Goal: Connect with others: Connect with others

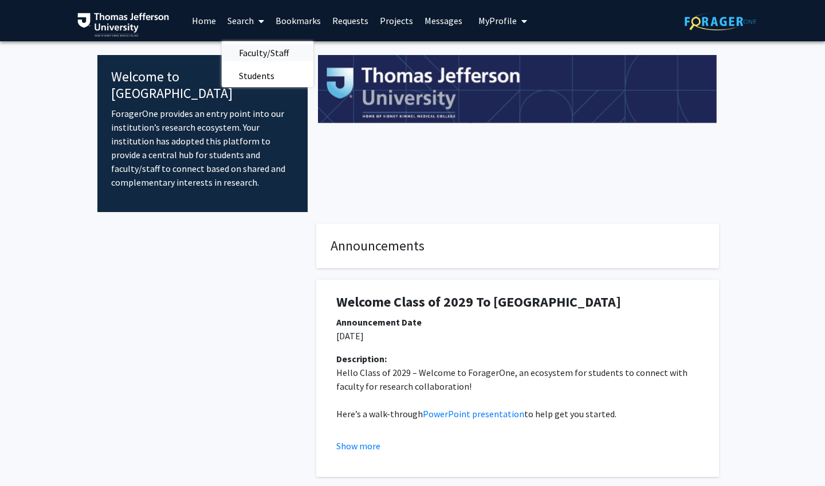
drag, startPoint x: 0, startPoint y: 0, endPoint x: 258, endPoint y: 54, distance: 264.0
click at [258, 54] on span "Faculty/Staff" at bounding box center [264, 52] width 84 height 23
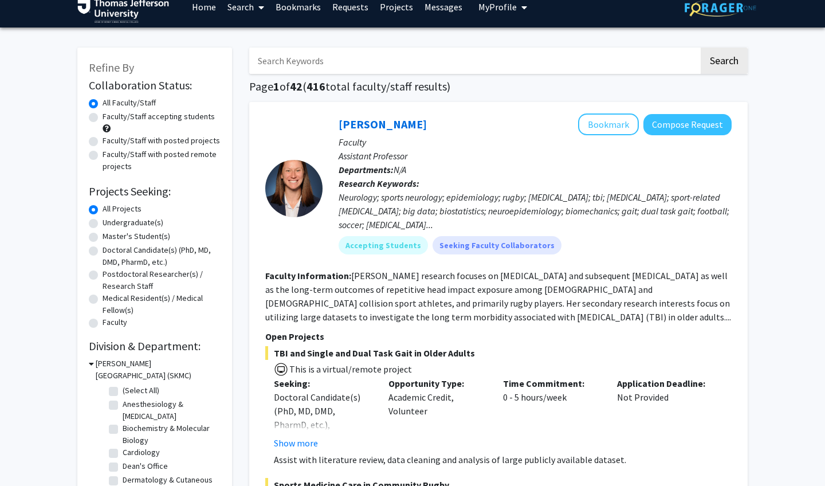
scroll to position [11, 0]
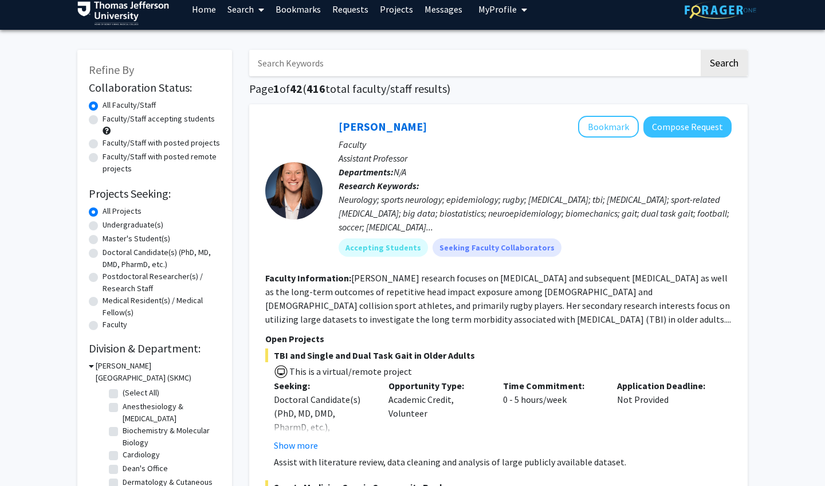
click at [103, 120] on label "Faculty/Staff accepting students" at bounding box center [159, 119] width 112 height 12
click at [103, 120] on input "Faculty/Staff accepting students" at bounding box center [106, 116] width 7 height 7
radio input "true"
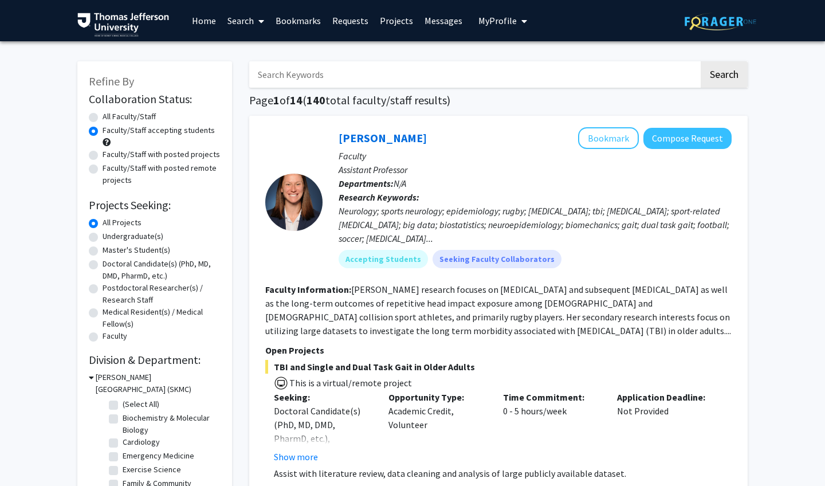
click at [103, 160] on label "Faculty/Staff with posted projects" at bounding box center [161, 154] width 117 height 12
click at [103, 156] on input "Faculty/Staff with posted projects" at bounding box center [106, 151] width 7 height 7
radio input "true"
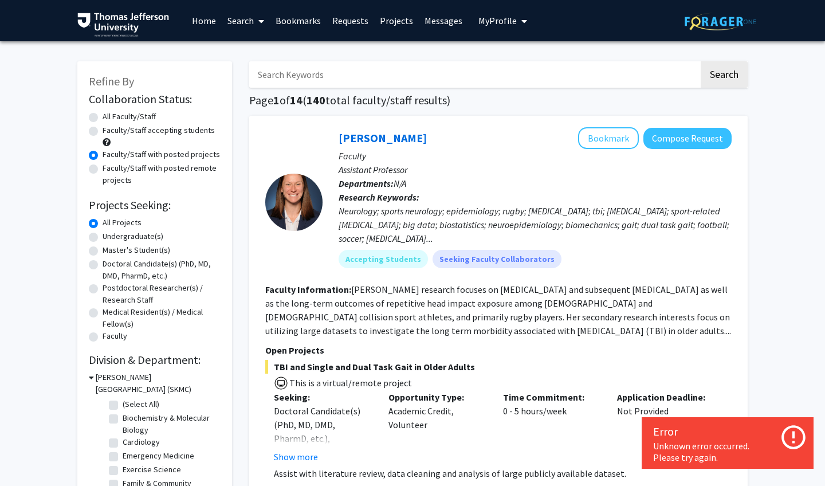
click at [103, 131] on label "Faculty/Staff accepting students" at bounding box center [159, 130] width 112 height 12
click at [103, 131] on input "Faculty/Staff accepting students" at bounding box center [106, 127] width 7 height 7
radio input "true"
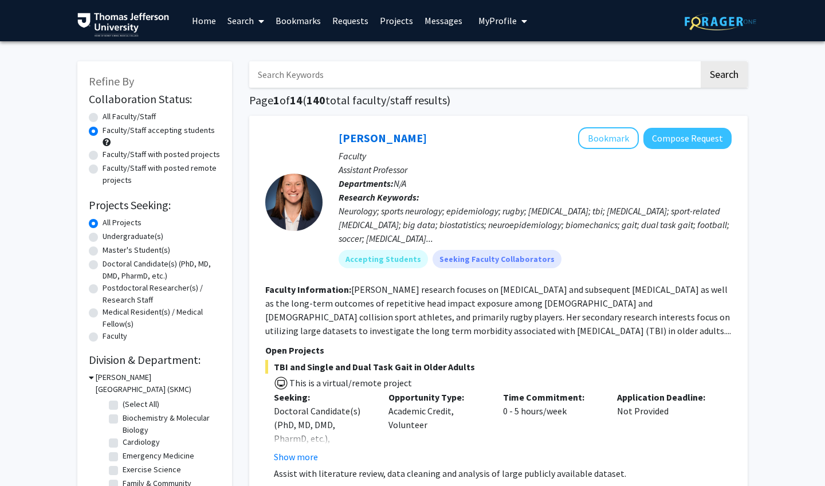
click at [348, 85] on input "Search Keywords" at bounding box center [474, 74] width 450 height 26
click at [724, 76] on button "Search" at bounding box center [724, 74] width 47 height 26
click at [727, 83] on button "Search" at bounding box center [724, 74] width 47 height 26
click at [371, 88] on input "rhe" at bounding box center [474, 74] width 450 height 26
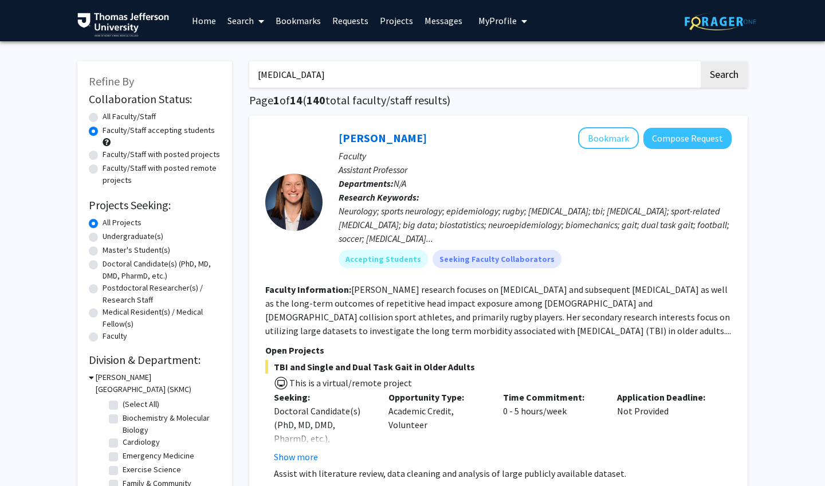
type input "rheumatoid arthritis"
click at [724, 76] on button "Search" at bounding box center [724, 74] width 47 height 26
click at [744, 85] on button "Search" at bounding box center [724, 74] width 47 height 26
click at [718, 79] on button "Search" at bounding box center [724, 74] width 47 height 26
click at [624, 77] on input "rheumatoid arthritis" at bounding box center [474, 74] width 450 height 26
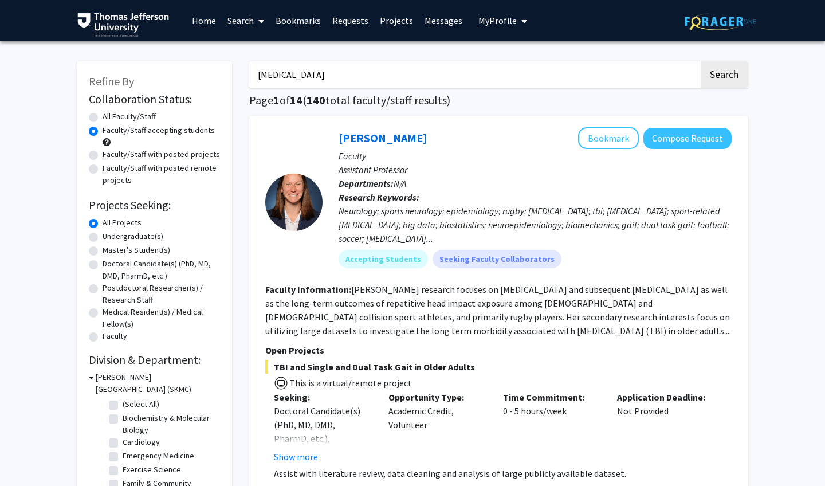
click at [724, 76] on button "Search" at bounding box center [724, 74] width 47 height 26
click at [742, 74] on button "Search" at bounding box center [724, 74] width 47 height 26
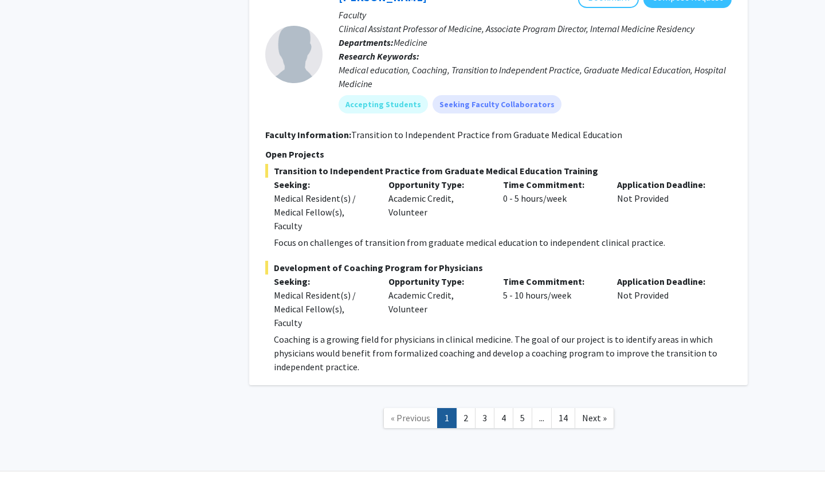
scroll to position [8844, 0]
click at [478, 409] on link "3" at bounding box center [484, 419] width 19 height 20
click at [465, 409] on link "2" at bounding box center [465, 419] width 19 height 20
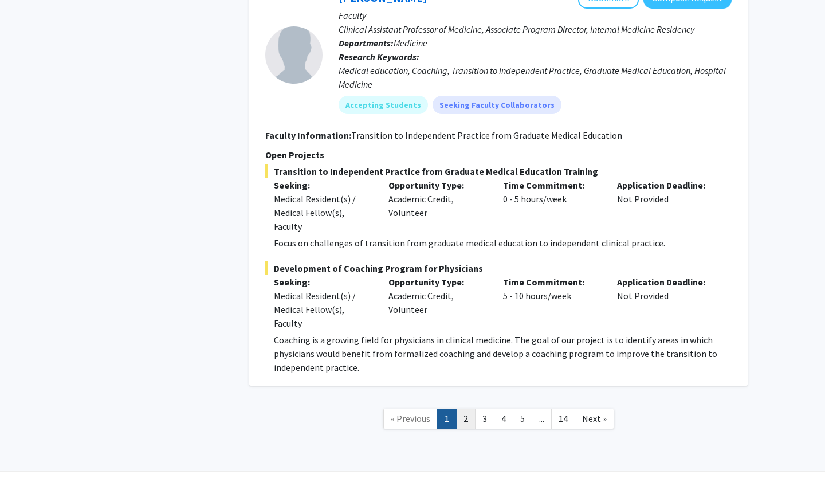
click at [461, 409] on link "2" at bounding box center [465, 419] width 19 height 20
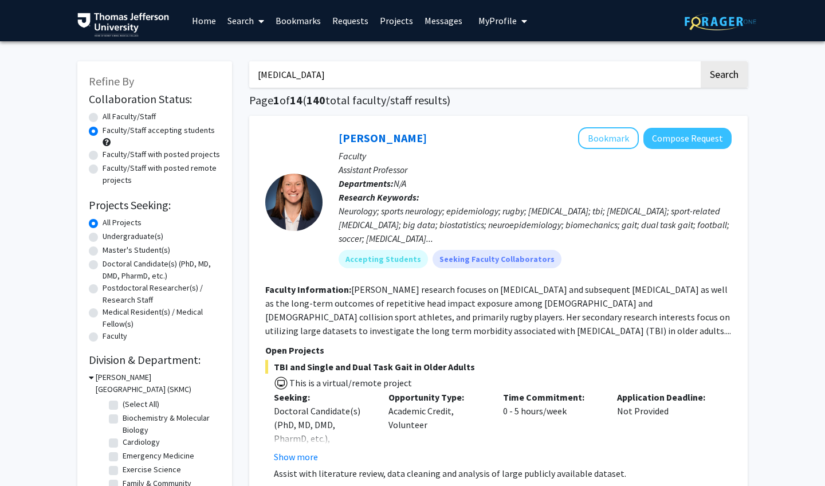
scroll to position [0, 0]
click at [156, 120] on label "All Faculty/Staff" at bounding box center [129, 117] width 53 height 12
click at [110, 118] on input "All Faculty/Staff" at bounding box center [106, 114] width 7 height 7
radio input "true"
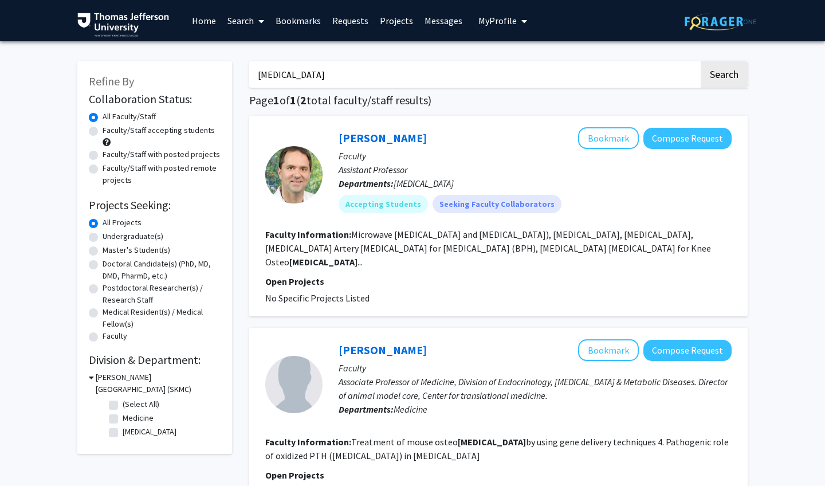
click at [327, 76] on input "[MEDICAL_DATA]" at bounding box center [474, 74] width 450 height 26
click at [327, 76] on input "rheumatoid arthritis" at bounding box center [474, 74] width 450 height 26
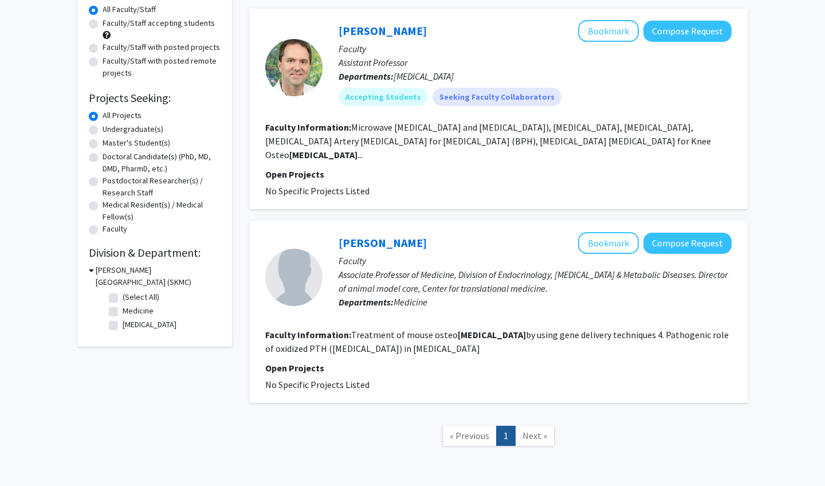
scroll to position [124, 0]
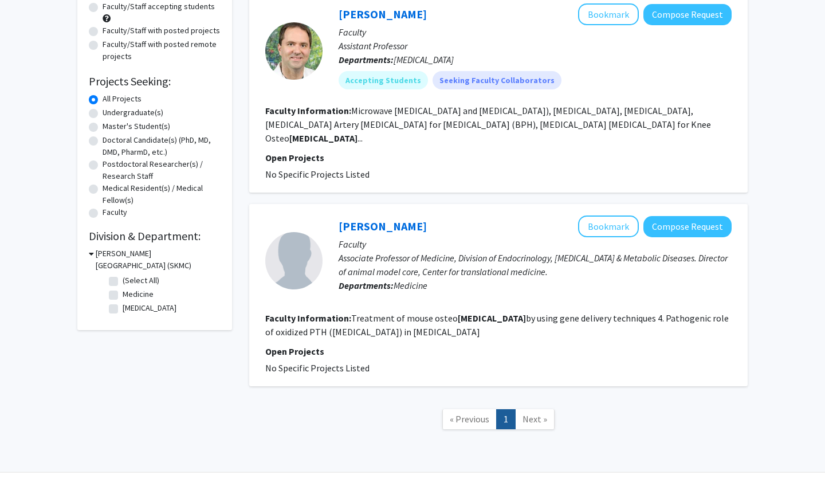
click at [86, 258] on div "Refine By Collaboration Status: Collaboration Status All Faculty/Staff Collabor…" at bounding box center [154, 134] width 155 height 393
click at [88, 257] on div "Refine By Collaboration Status: Collaboration Status All Faculty/Staff Collabor…" at bounding box center [154, 134] width 155 height 393
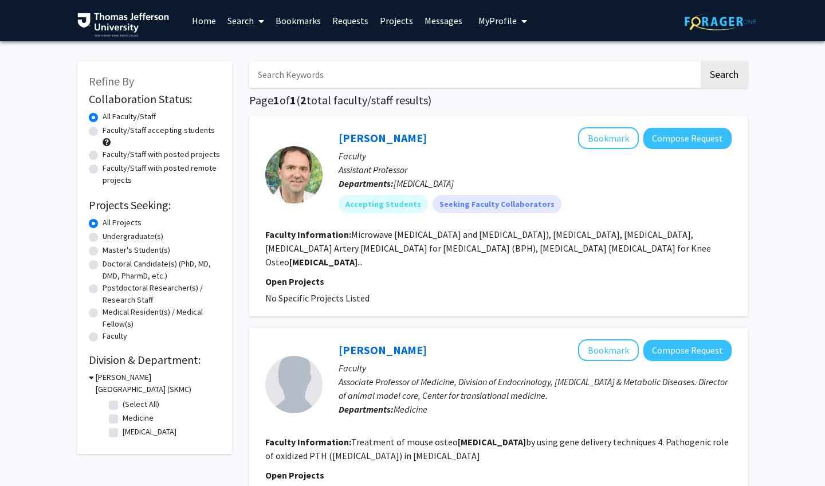
scroll to position [0, 0]
click at [149, 127] on label "Faculty/Staff accepting students" at bounding box center [159, 130] width 112 height 12
click at [110, 127] on input "Faculty/Staff accepting students" at bounding box center [106, 127] width 7 height 7
radio input "true"
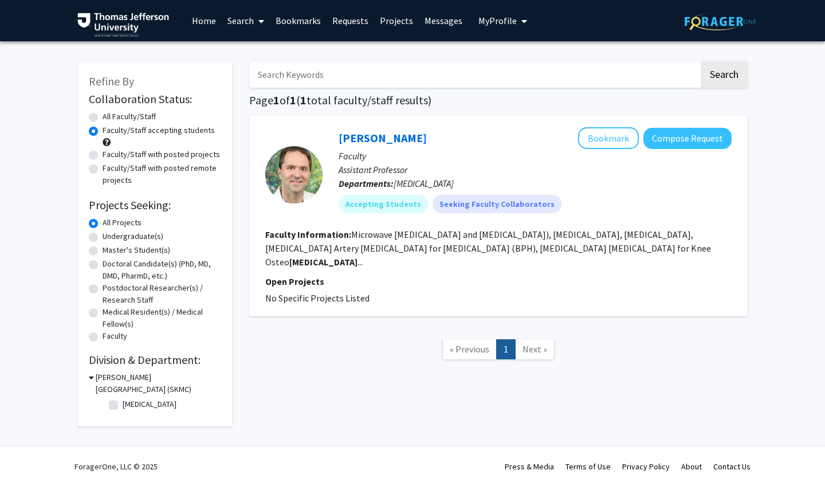
click at [151, 151] on label "Faculty/Staff with posted projects" at bounding box center [161, 154] width 117 height 12
click at [110, 151] on input "Faculty/Staff with posted projects" at bounding box center [106, 151] width 7 height 7
radio input "true"
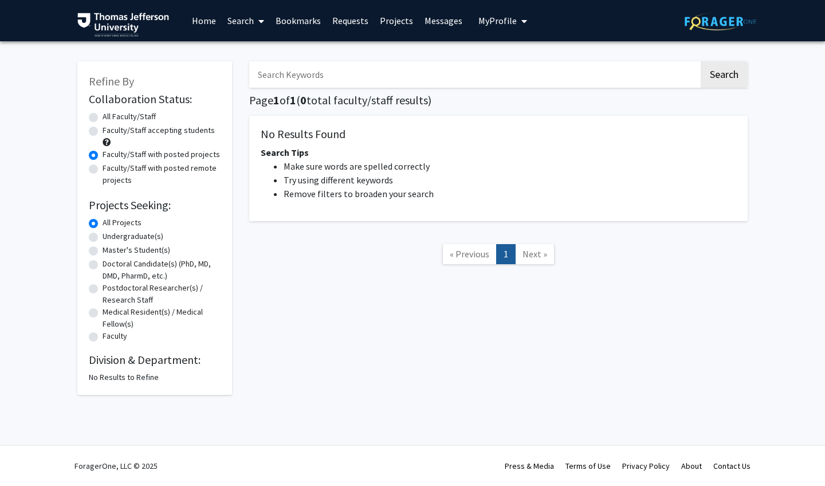
click at [214, 21] on link "Home" at bounding box center [204, 21] width 36 height 40
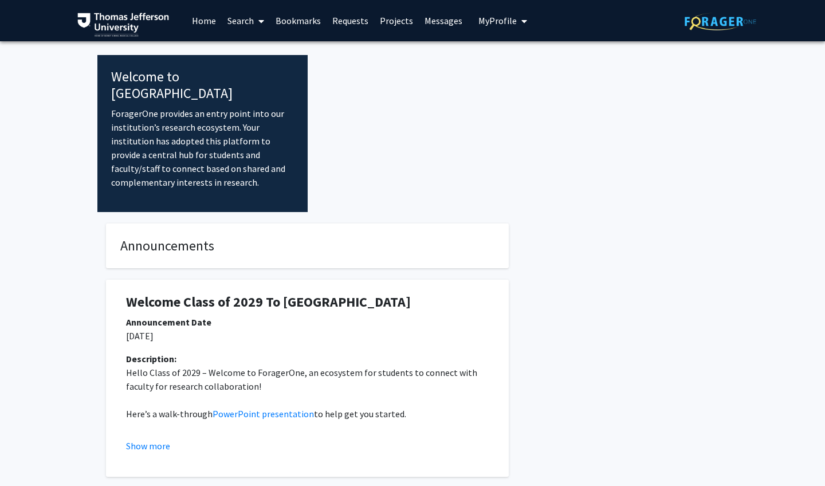
click at [241, 23] on link "Search" at bounding box center [246, 21] width 48 height 40
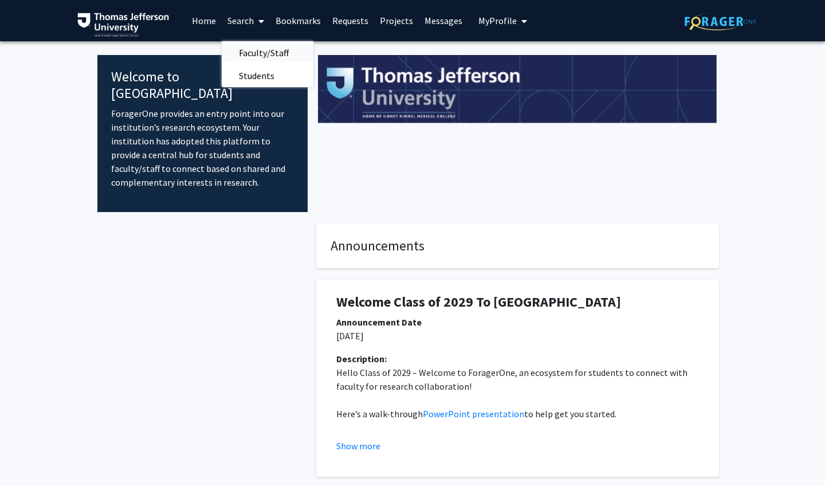
click at [253, 48] on span "Faculty/Staff" at bounding box center [264, 52] width 84 height 23
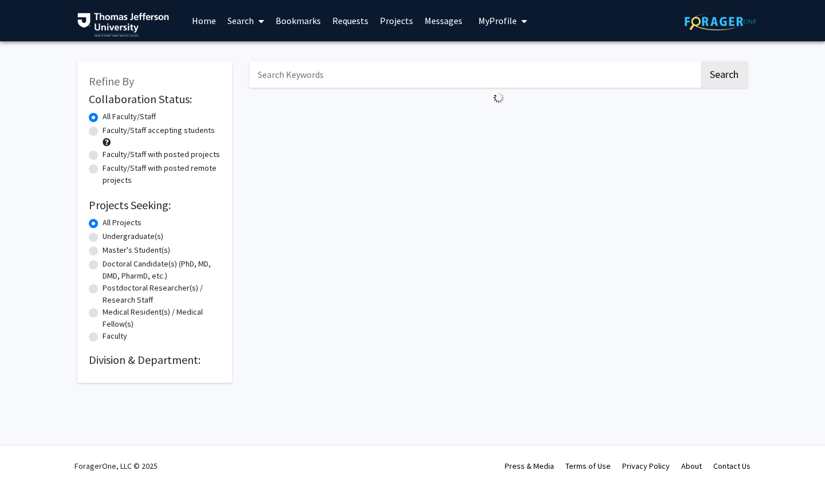
click at [181, 134] on label "Faculty/Staff accepting students" at bounding box center [159, 130] width 112 height 12
click at [110, 132] on input "Faculty/Staff accepting students" at bounding box center [106, 127] width 7 height 7
radio input "true"
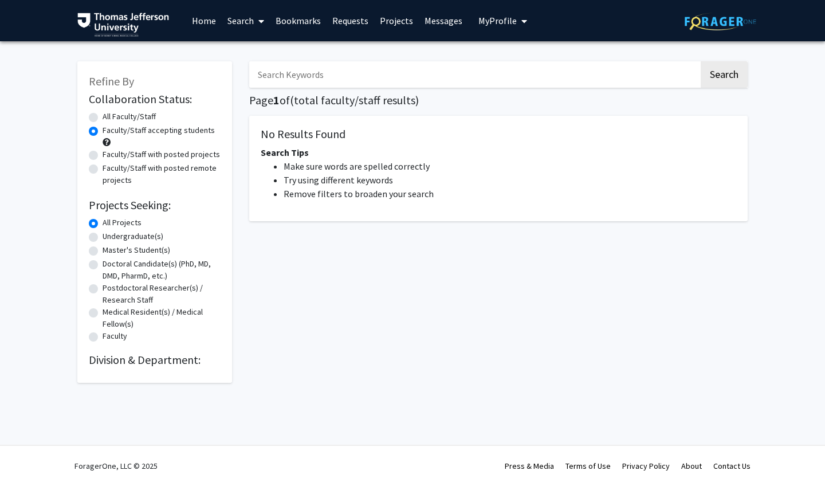
click at [178, 159] on label "Faculty/Staff with posted projects" at bounding box center [161, 154] width 117 height 12
click at [110, 156] on input "Faculty/Staff with posted projects" at bounding box center [106, 151] width 7 height 7
radio input "true"
click at [734, 83] on button "Search" at bounding box center [724, 74] width 47 height 26
radio input "true"
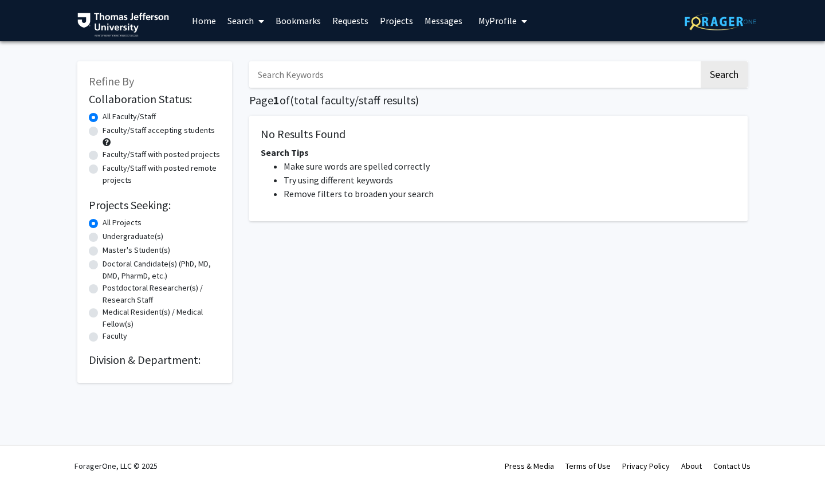
click at [133, 262] on label "Doctoral Candidate(s) (PhD, MD, DMD, PharmD, etc.)" at bounding box center [162, 270] width 118 height 24
click at [110, 262] on input "Doctoral Candidate(s) (PhD, MD, DMD, PharmD, etc.)" at bounding box center [106, 261] width 7 height 7
radio input "true"
radio input "false"
radio input "true"
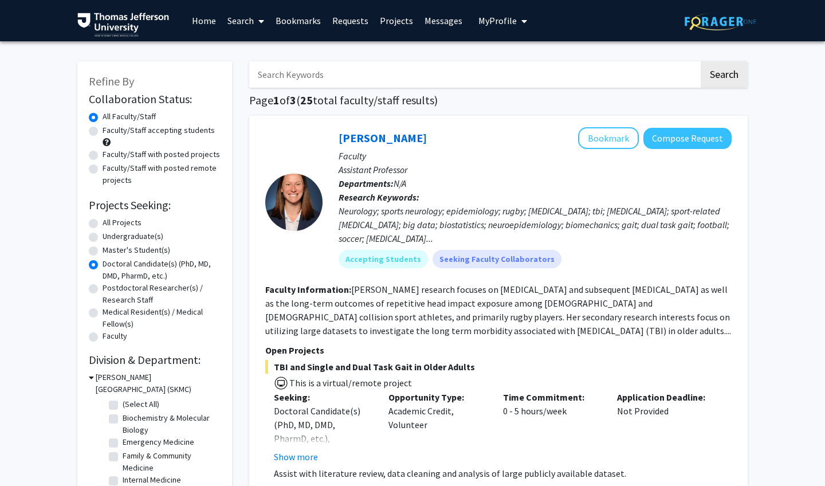
click at [179, 156] on label "Faculty/Staff with posted projects" at bounding box center [161, 154] width 117 height 12
click at [110, 156] on input "Faculty/Staff with posted projects" at bounding box center [106, 151] width 7 height 7
radio input "true"
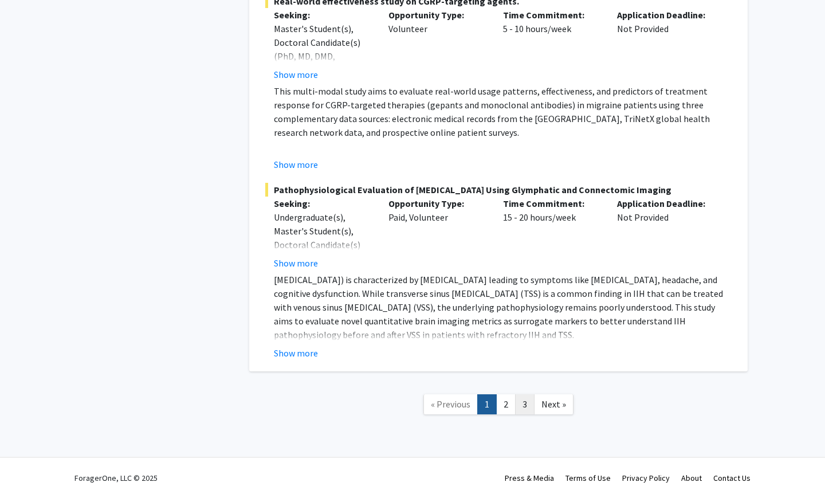
scroll to position [9110, 0]
click at [503, 395] on link "2" at bounding box center [505, 405] width 19 height 20
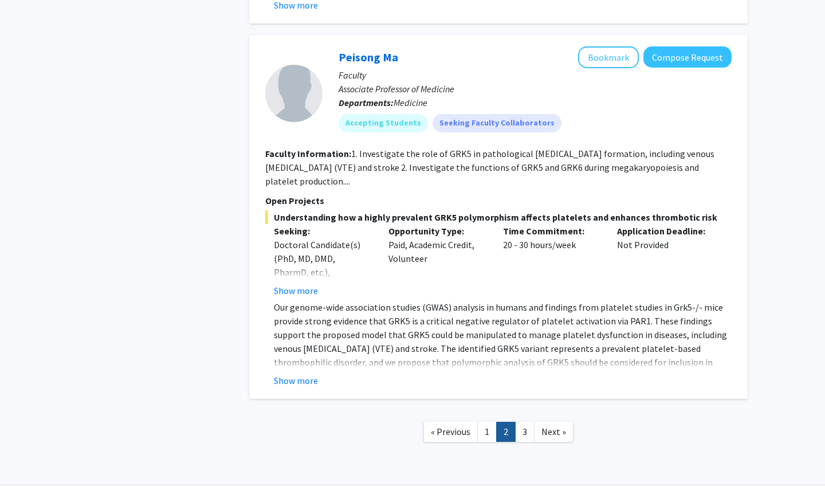
scroll to position [4766, 0]
click at [523, 422] on link "3" at bounding box center [524, 432] width 19 height 20
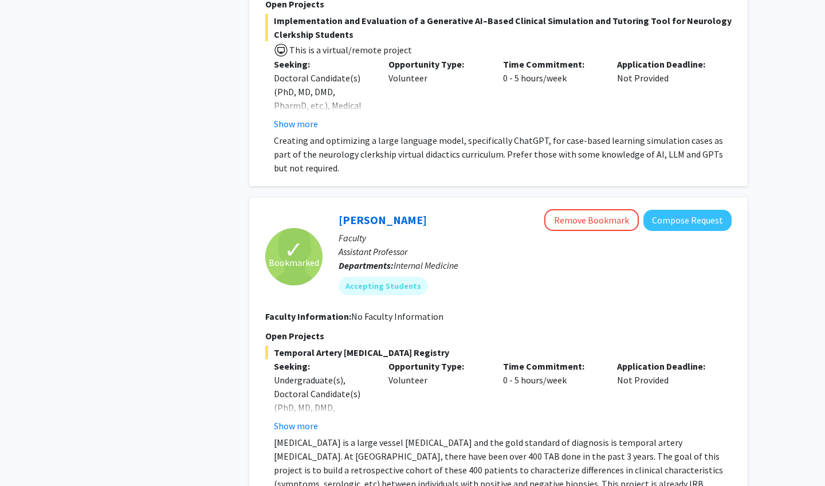
scroll to position [1737, 0]
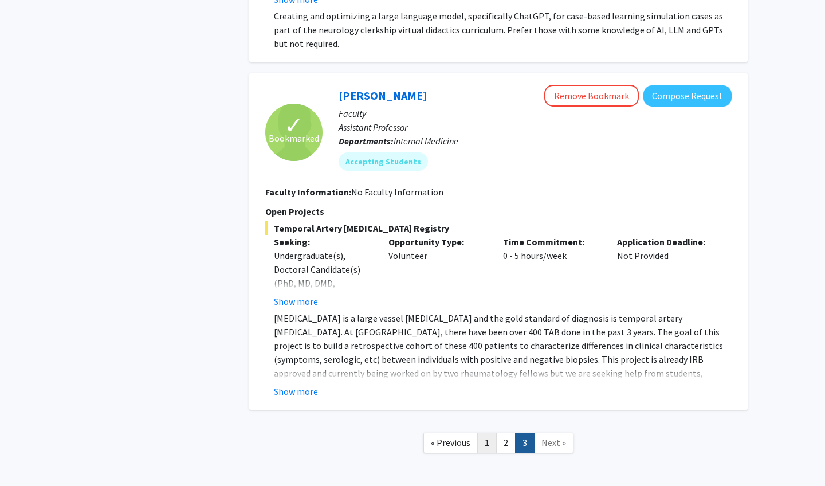
click at [495, 437] on link "1" at bounding box center [486, 443] width 19 height 20
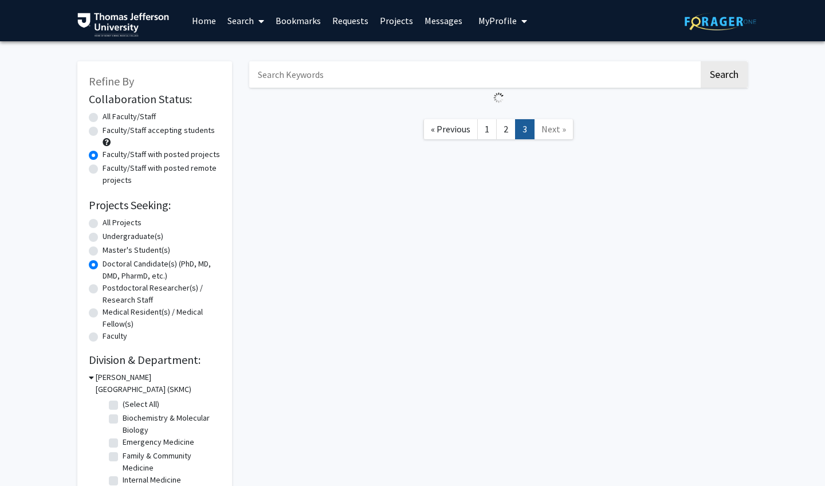
click at [87, 117] on div "Refine By Collaboration Status: Collaboration Status All Faculty/Staff Collabor…" at bounding box center [154, 303] width 155 height 484
click at [103, 120] on label "All Faculty/Staff" at bounding box center [129, 117] width 53 height 12
click at [103, 118] on input "All Faculty/Staff" at bounding box center [106, 114] width 7 height 7
radio input "true"
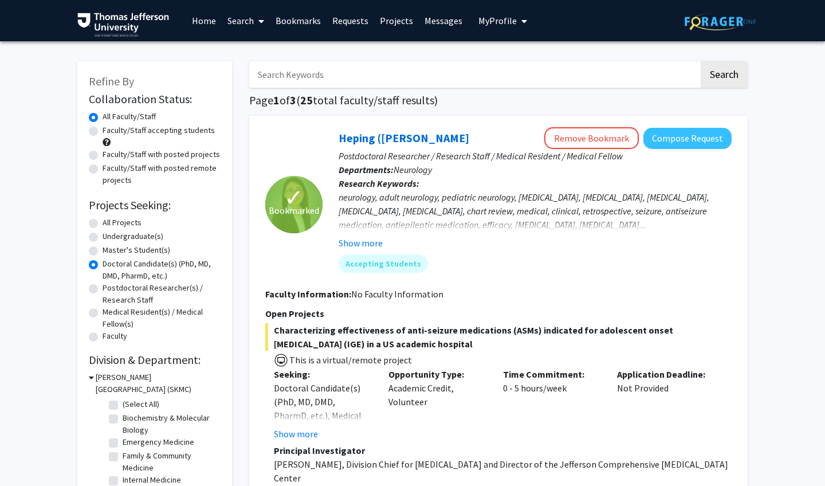
click at [103, 122] on label "All Faculty/Staff" at bounding box center [129, 117] width 53 height 12
click at [103, 118] on input "All Faculty/Staff" at bounding box center [106, 114] width 7 height 7
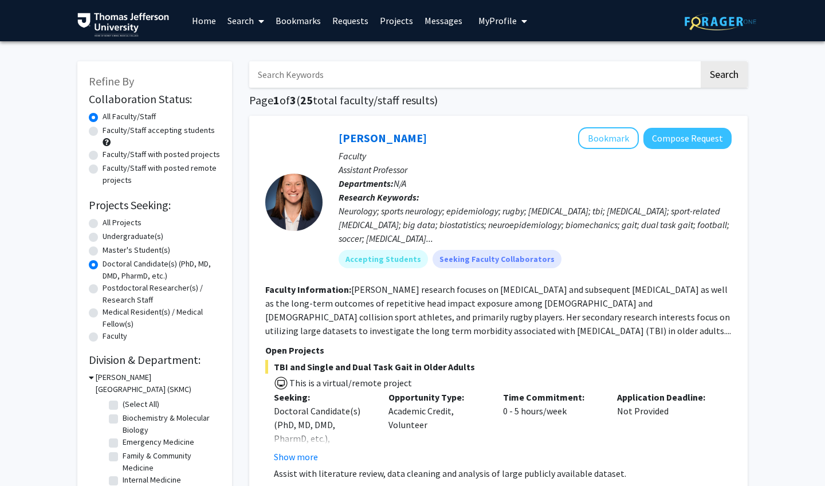
click at [103, 224] on label "All Projects" at bounding box center [122, 223] width 39 height 12
click at [103, 224] on input "All Projects" at bounding box center [106, 220] width 7 height 7
radio input "true"
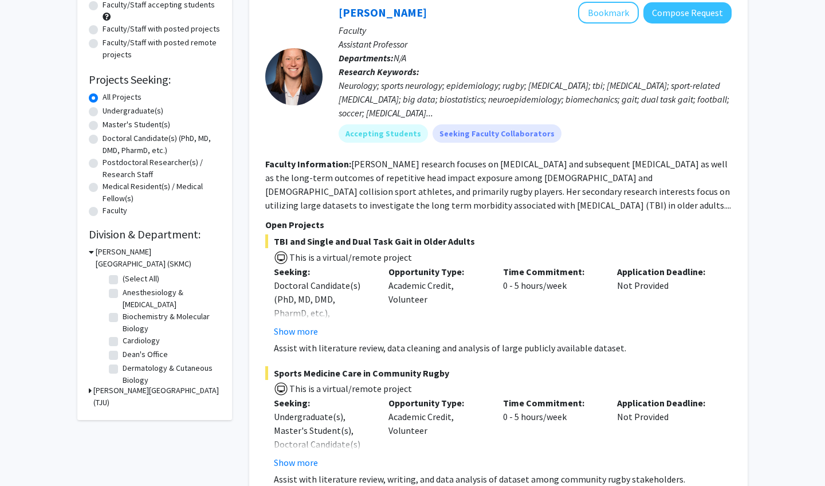
scroll to position [23, 0]
click at [123, 347] on label "Dermatology & Cutaneous Biology" at bounding box center [170, 351] width 95 height 24
click at [123, 347] on input "Dermatology & Cutaneous Biology" at bounding box center [126, 342] width 7 height 7
checkbox input "true"
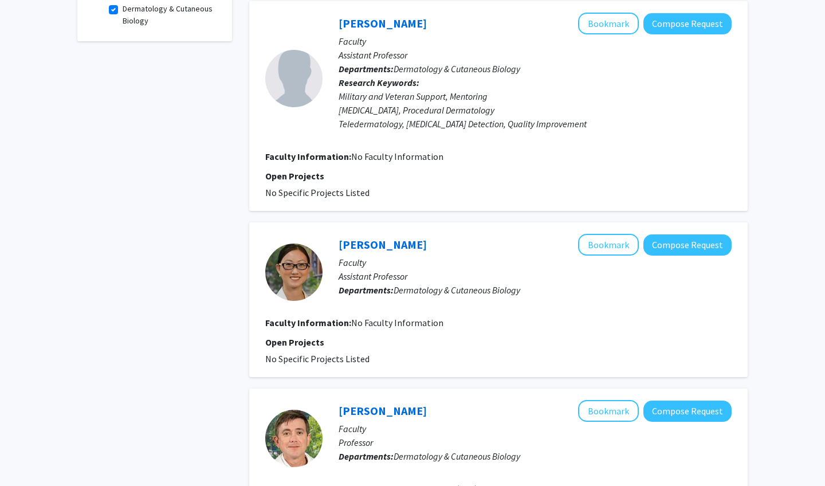
scroll to position [403, 0]
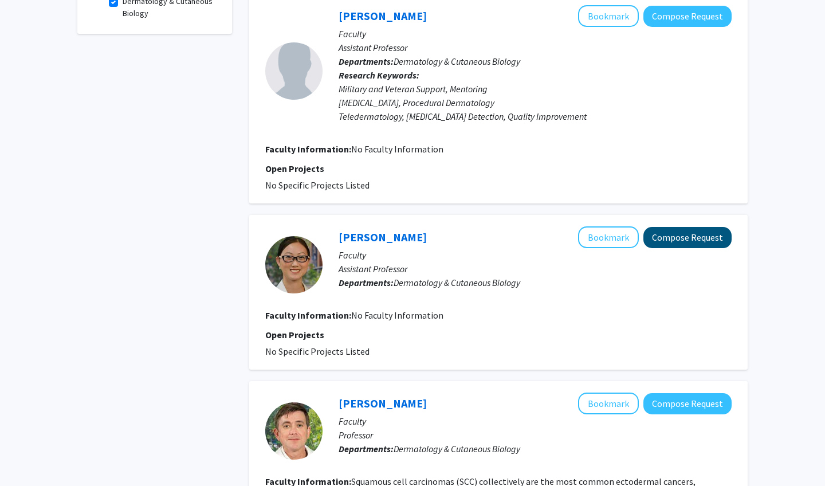
click at [683, 238] on button "Compose Request" at bounding box center [688, 237] width 88 height 21
